Goal: Obtain resource: Obtain resource

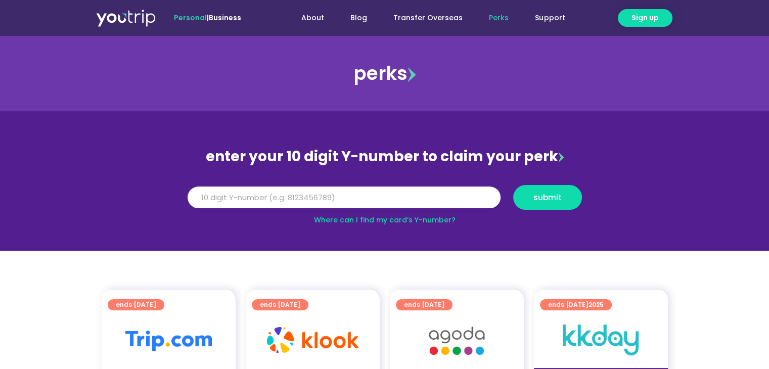
click at [268, 192] on input "Y Number" at bounding box center [344, 198] width 313 height 22
type input "8177069477"
click at [564, 195] on span "submit" at bounding box center [548, 198] width 52 height 8
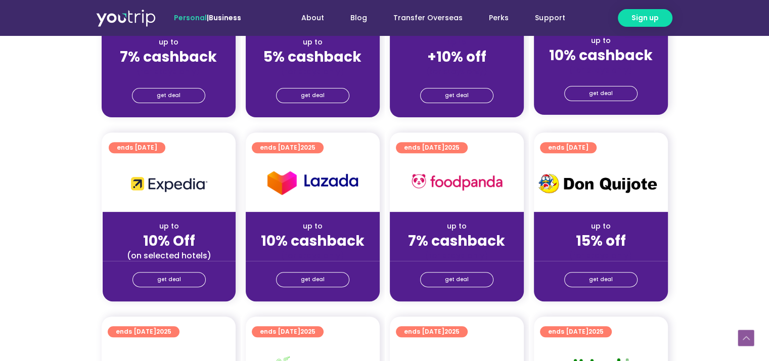
scroll to position [202, 0]
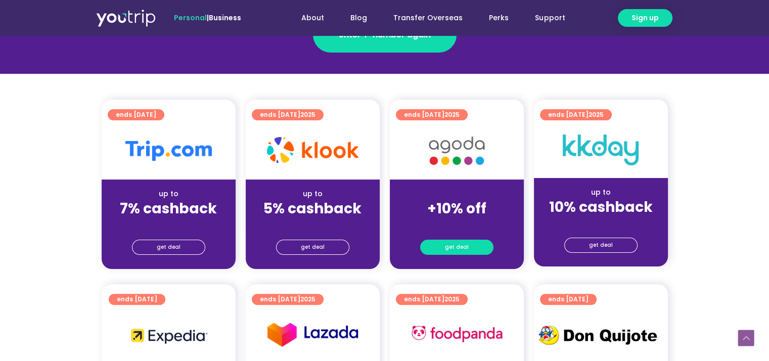
click at [465, 243] on span "get deal" at bounding box center [457, 247] width 24 height 14
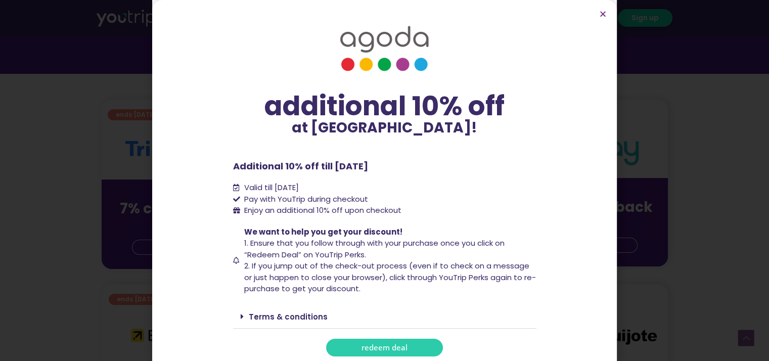
click at [379, 344] on span "redeem deal" at bounding box center [384, 348] width 46 height 8
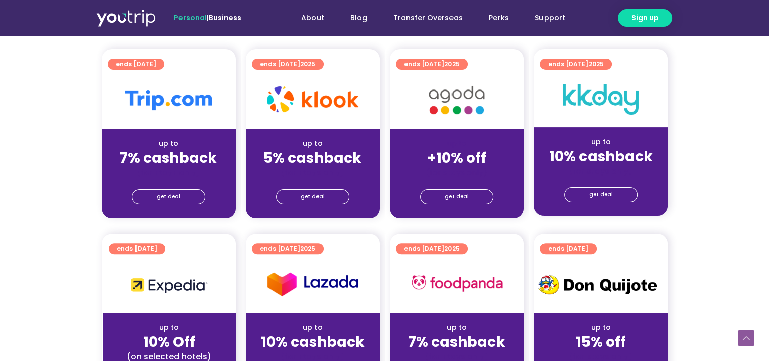
scroll to position [354, 0]
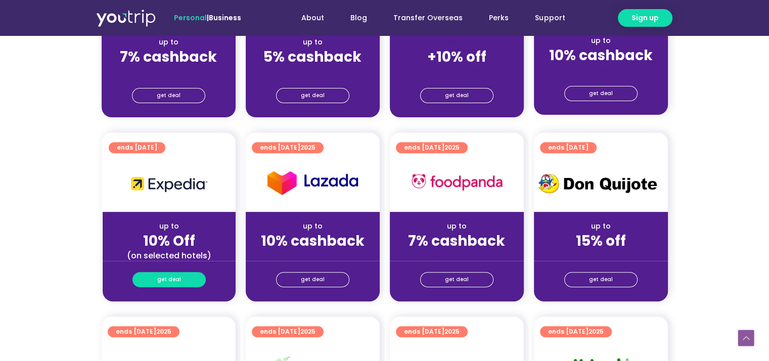
click at [170, 281] on span "get deal" at bounding box center [169, 279] width 24 height 14
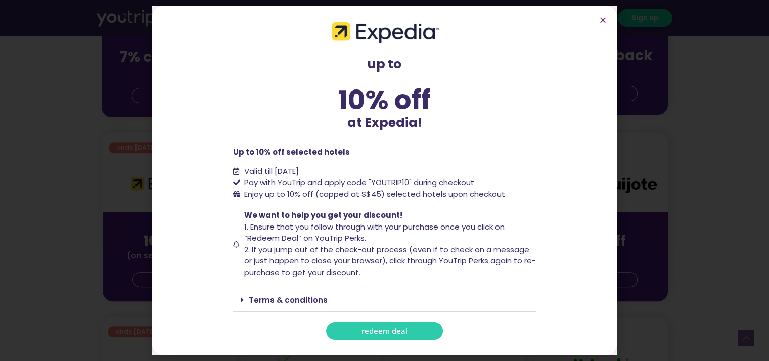
click at [362, 324] on link "redeem deal" at bounding box center [384, 331] width 117 height 18
click at [360, 330] on link "redeem deal" at bounding box center [384, 331] width 117 height 18
